Goal: Task Accomplishment & Management: Complete application form

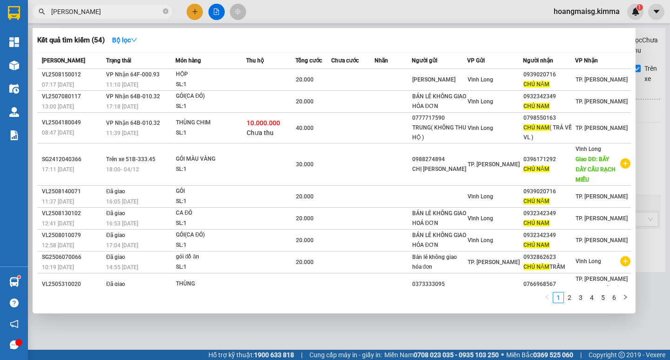
drag, startPoint x: 92, startPoint y: 12, endPoint x: 0, endPoint y: 65, distance: 106.1
click at [0, 67] on section "Kết quả tìm kiếm ( 54 ) Bộ lọc Mã ĐH Trạng thái Món hàng Thu hộ Tổng cước Chưa …" at bounding box center [335, 180] width 670 height 360
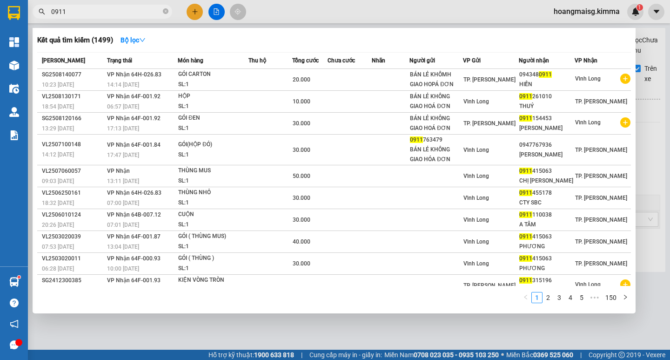
drag, startPoint x: 70, startPoint y: 12, endPoint x: 0, endPoint y: 19, distance: 70.1
click at [11, 22] on section "Kết quả tìm kiếm ( 1499 ) Bộ lọc Mã ĐH Trạng thái Món hàng Thu hộ Tổng cước Chư…" at bounding box center [335, 180] width 670 height 360
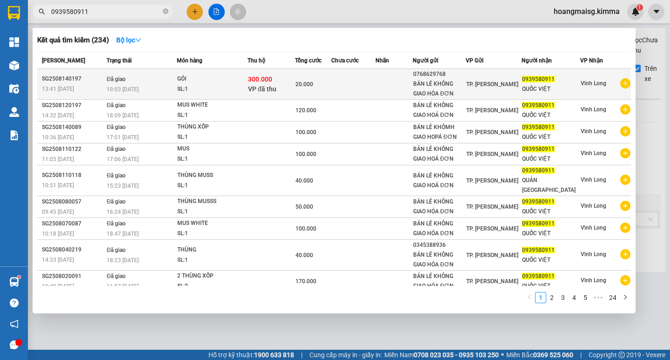
type input "0939580911"
click at [380, 90] on td at bounding box center [393, 84] width 37 height 31
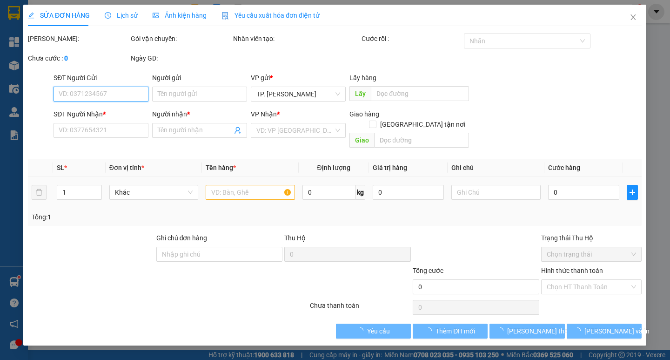
type input "0768629768"
type input "BÁN LẺ KHÔNG GIAO HÓA ĐƠN"
type input "0939580911"
type input "QUỐC VIỆT"
type input "300.000"
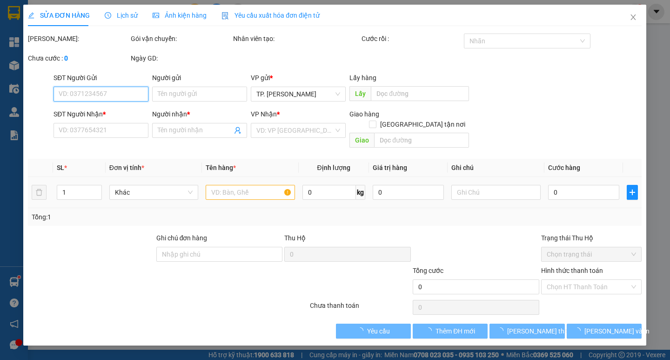
type input "20.000"
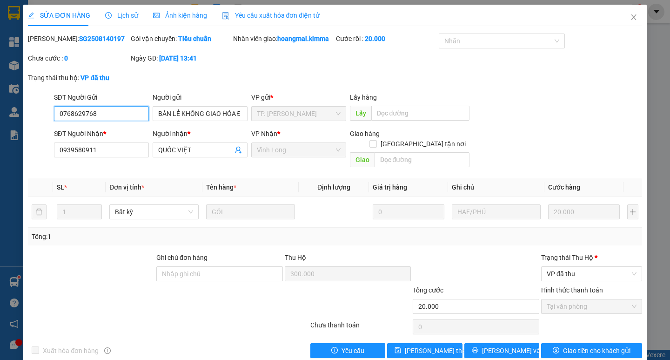
drag, startPoint x: 99, startPoint y: 114, endPoint x: 0, endPoint y: 149, distance: 104.9
click at [0, 149] on div "SỬA ĐƠN HÀNG Lịch sử Ảnh kiện hàng Yêu cầu xuất hóa đơn điện tử Total Paid Fee …" at bounding box center [335, 180] width 670 height 360
drag, startPoint x: 630, startPoint y: 15, endPoint x: 624, endPoint y: 15, distance: 5.6
click at [630, 15] on icon "close" at bounding box center [633, 16] width 7 height 7
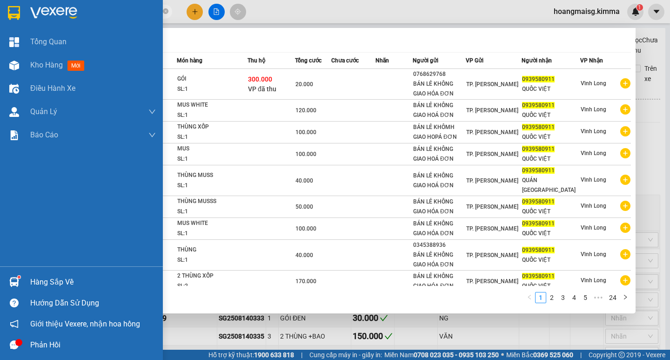
drag, startPoint x: 87, startPoint y: 12, endPoint x: 147, endPoint y: 23, distance: 61.4
click at [0, 16] on section "Kết quả tìm kiếm ( 234 ) Bộ lọc Mã ĐH Trạng thái Món hàng Thu hộ Tổng cước Chưa…" at bounding box center [335, 180] width 670 height 360
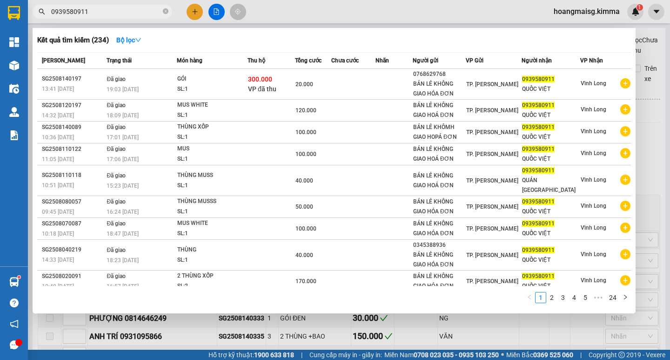
paste input "768629768"
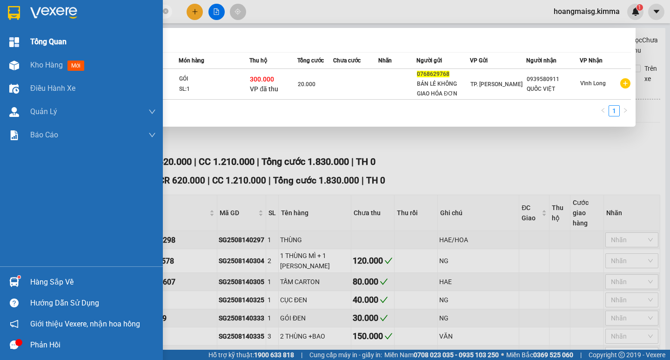
drag, startPoint x: 87, startPoint y: 15, endPoint x: 97, endPoint y: 35, distance: 22.5
click at [0, 30] on section "Kết quả tìm kiếm ( 1 ) Bộ lọc Mã ĐH Trạng thái Món hàng Thu hộ Tổng cước Chưa c…" at bounding box center [335, 180] width 670 height 360
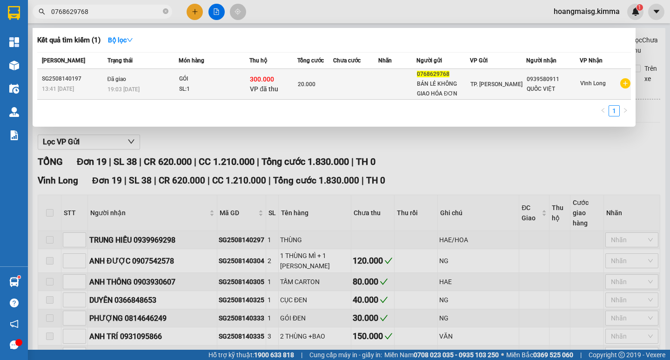
type input "0768629768"
click at [351, 82] on td at bounding box center [355, 84] width 45 height 31
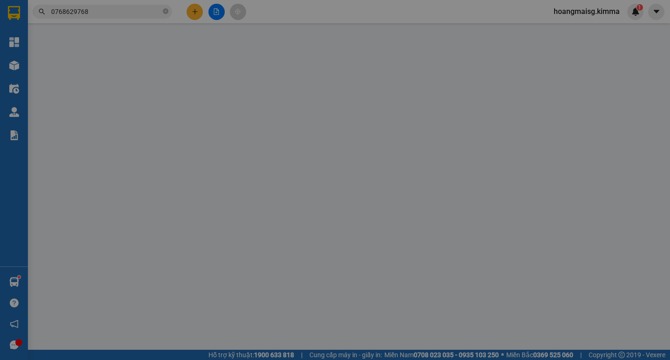
type input "0768629768"
type input "BÁN LẺ KHÔNG GIAO HÓA ĐƠN"
type input "0939580911"
type input "QUỐC VIỆT"
type input "300.000"
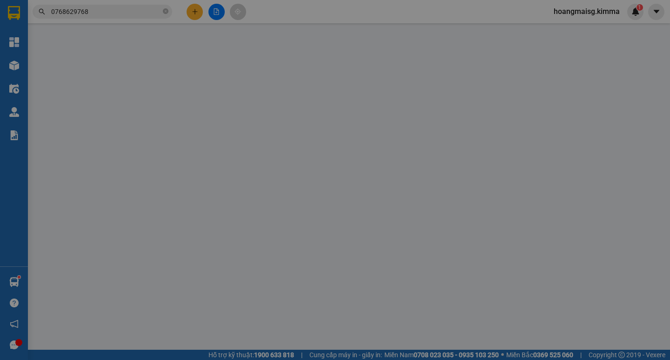
type input "20.000"
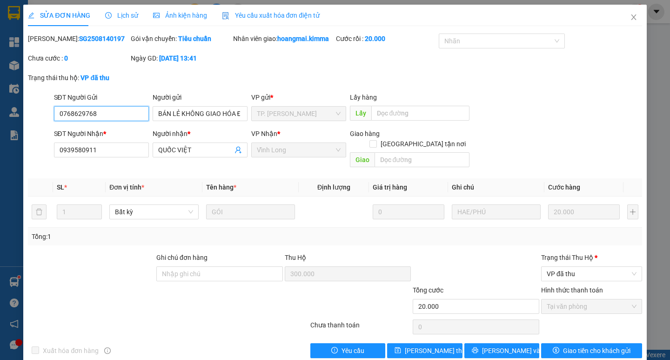
drag, startPoint x: 100, startPoint y: 115, endPoint x: 0, endPoint y: 102, distance: 99.9
click at [0, 103] on div "SỬA ĐƠN HÀNG Lịch sử Ảnh kiện hàng Yêu cầu xuất hóa đơn điện tử Total Paid Fee …" at bounding box center [335, 180] width 670 height 360
